Goal: Information Seeking & Learning: Learn about a topic

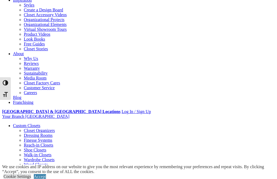
scroll to position [82, 0]
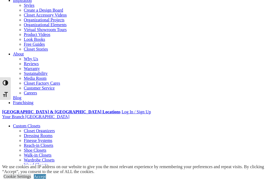
click at [25, 173] on link "Garage" at bounding box center [19, 175] width 12 height 5
